Goal: Task Accomplishment & Management: Use online tool/utility

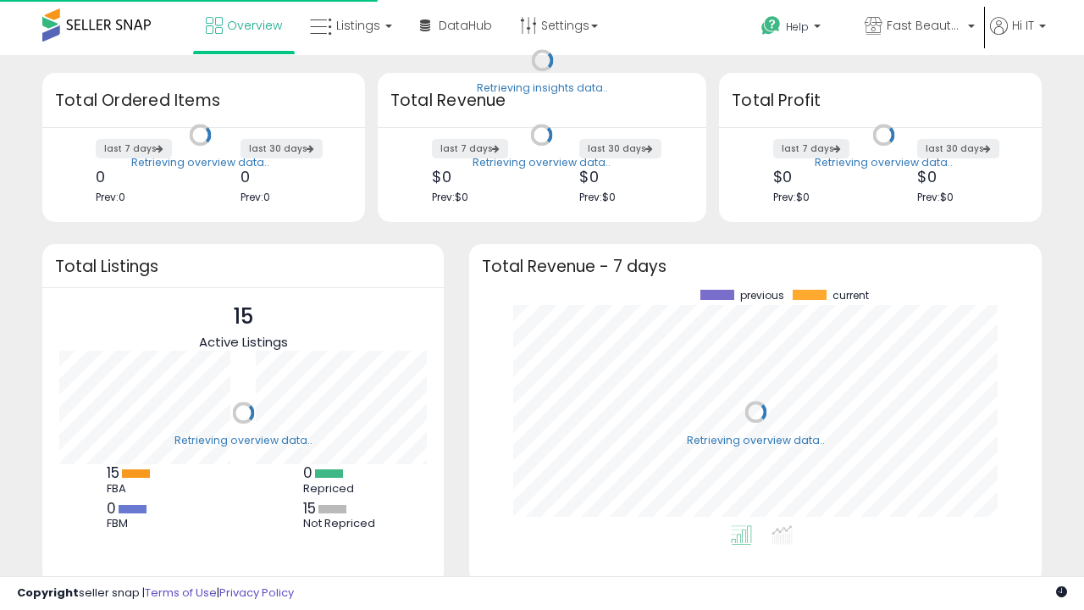
scroll to position [235, 538]
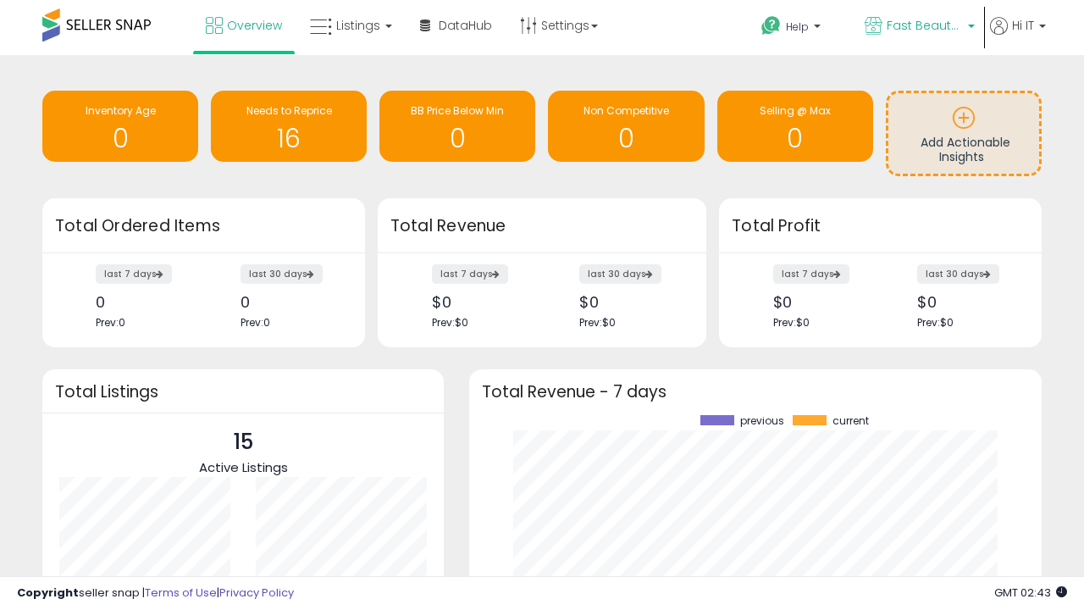
click at [918, 27] on span "Fast Beauty ([GEOGRAPHIC_DATA])" at bounding box center [924, 25] width 76 height 17
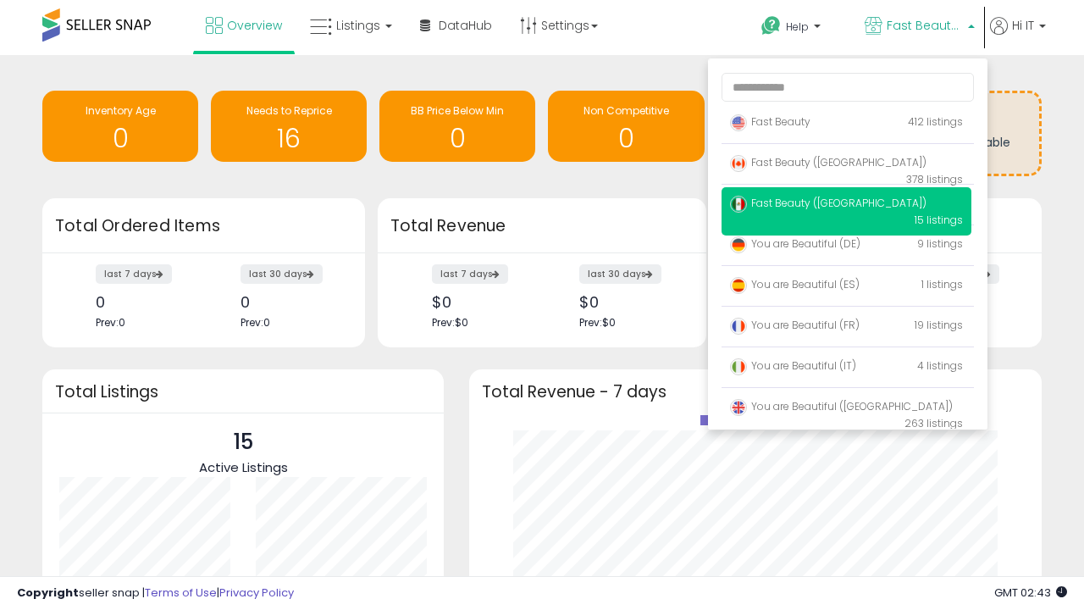
click at [846, 165] on span "Fast Beauty ([GEOGRAPHIC_DATA])" at bounding box center [828, 162] width 196 height 14
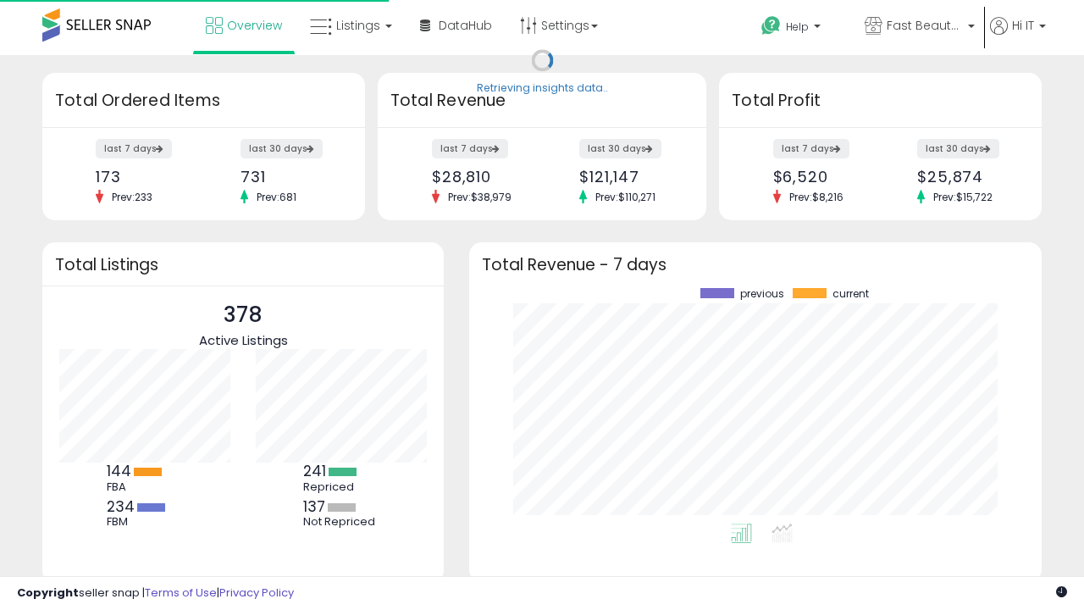
scroll to position [235, 538]
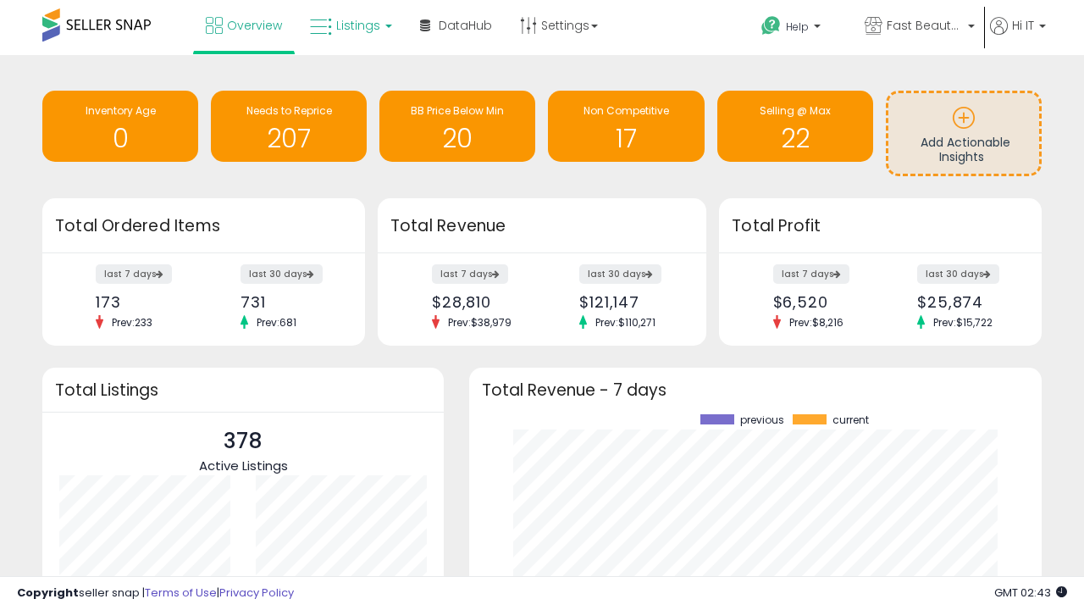
click at [349, 25] on span "Listings" at bounding box center [358, 25] width 44 height 17
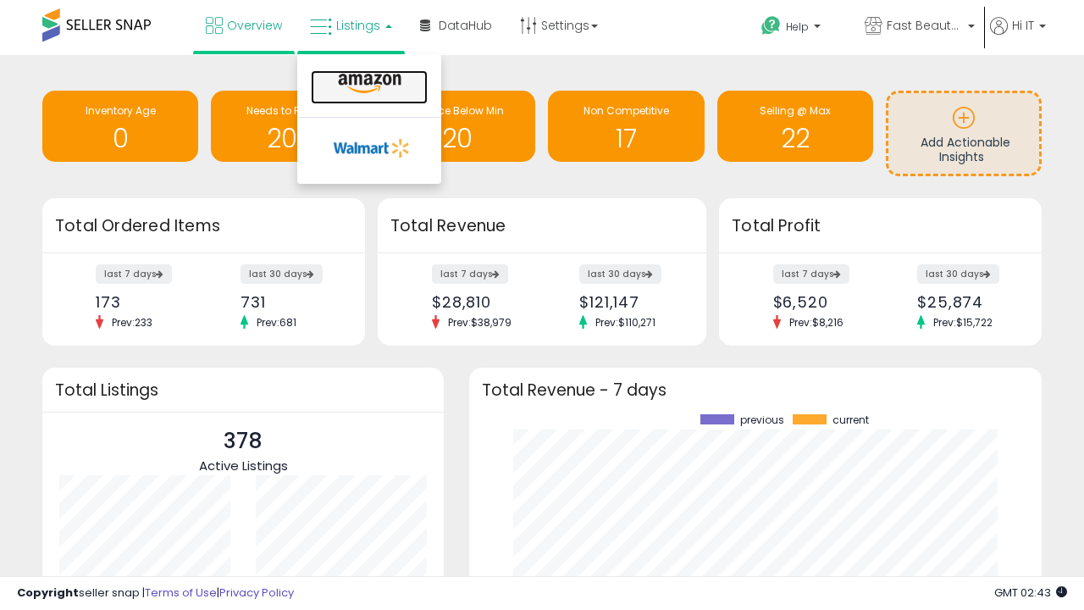
click at [367, 84] on icon at bounding box center [370, 84] width 74 height 22
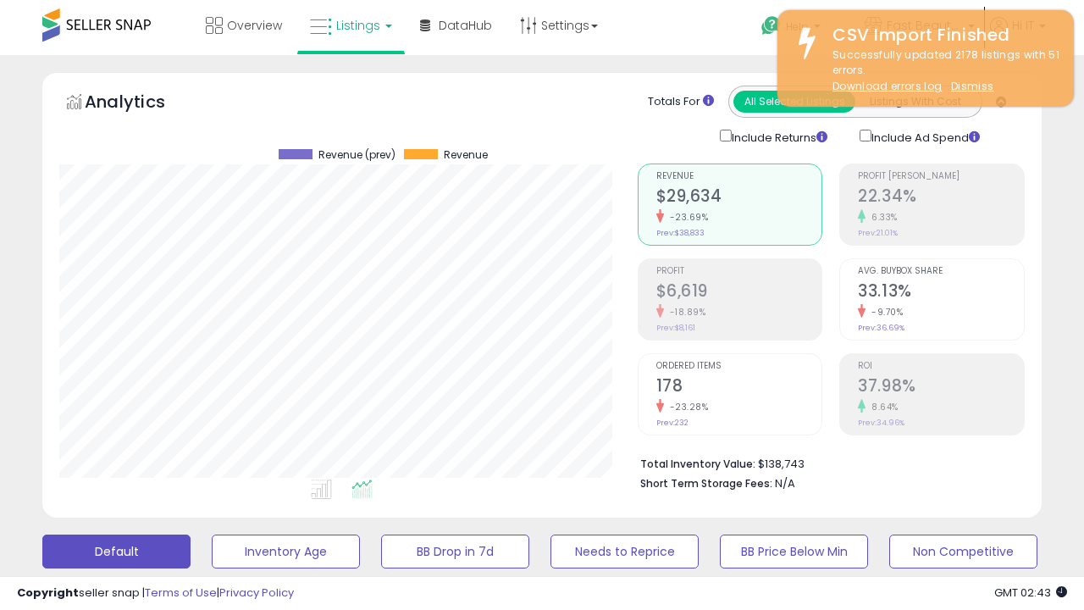
scroll to position [347, 577]
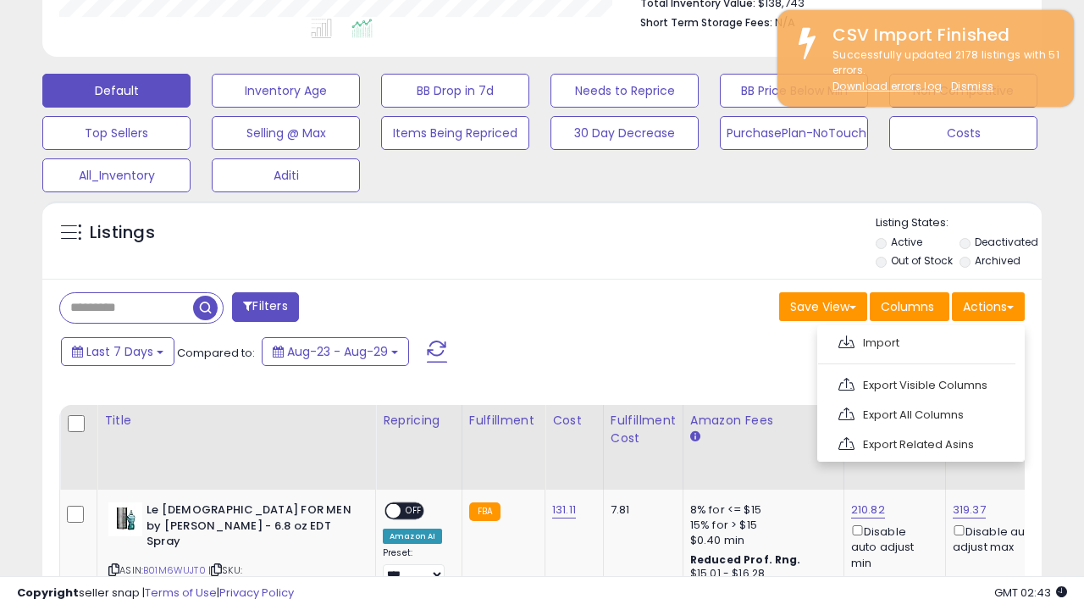
click at [846, 339] on span at bounding box center [846, 341] width 16 height 13
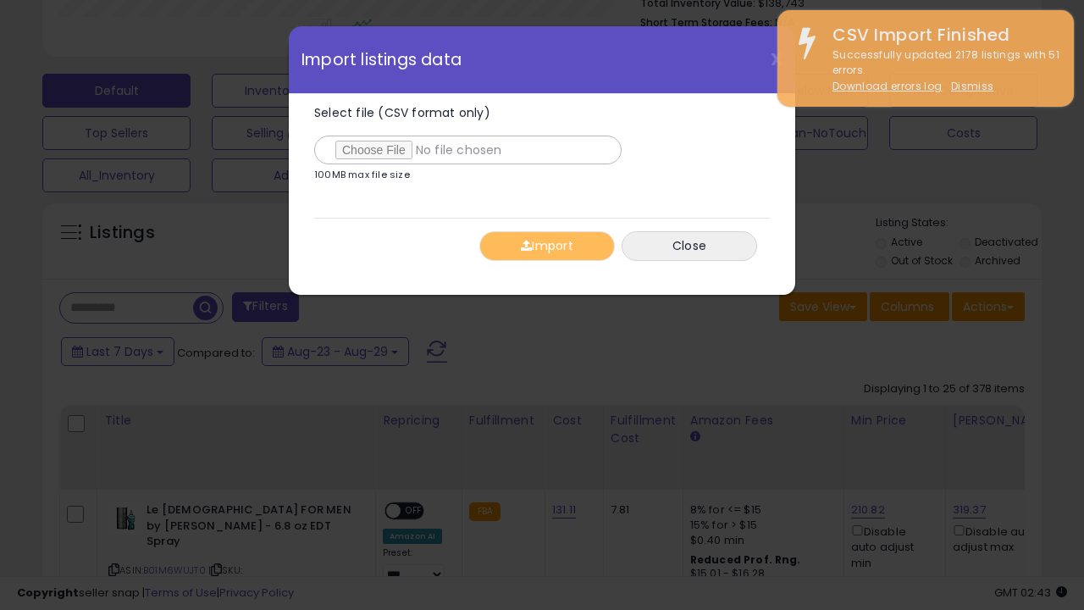
type input "**********"
click at [546, 246] on button "Import" at bounding box center [546, 246] width 135 height 30
